Goal: Information Seeking & Learning: Learn about a topic

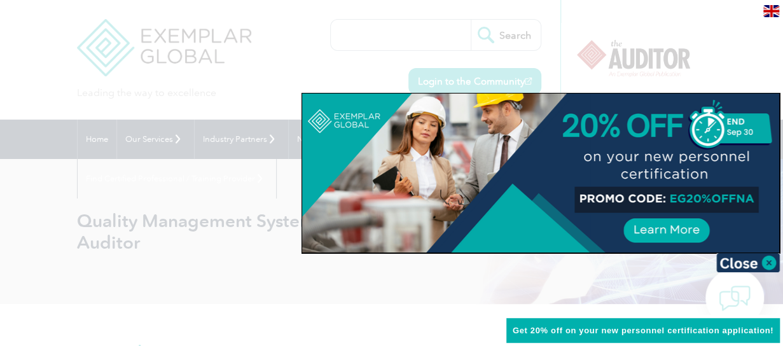
click at [294, 97] on div at bounding box center [391, 173] width 783 height 346
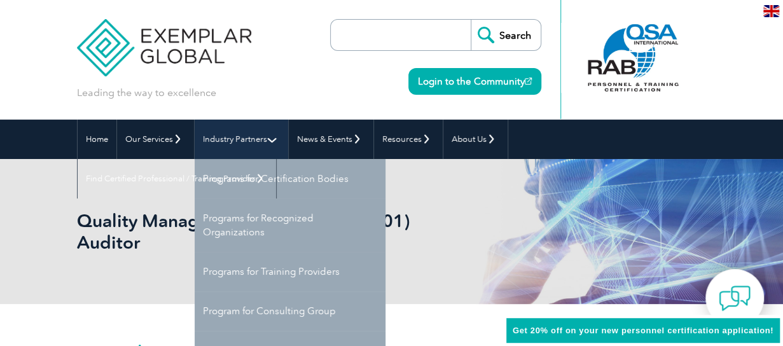
click at [213, 138] on link "Industry Partners" at bounding box center [242, 139] width 94 height 39
